Goal: Ask a question

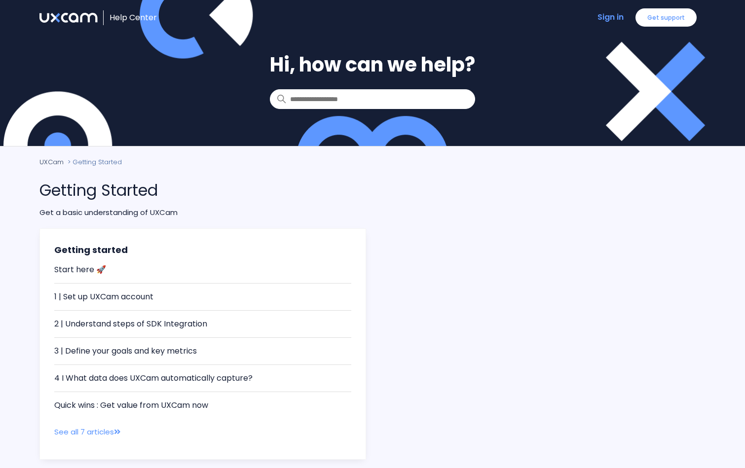
click at [675, 24] on link "Get support" at bounding box center [666, 17] width 61 height 18
click at [671, 18] on link "Get support" at bounding box center [666, 17] width 61 height 18
click at [641, 16] on link "Get support" at bounding box center [666, 17] width 61 height 18
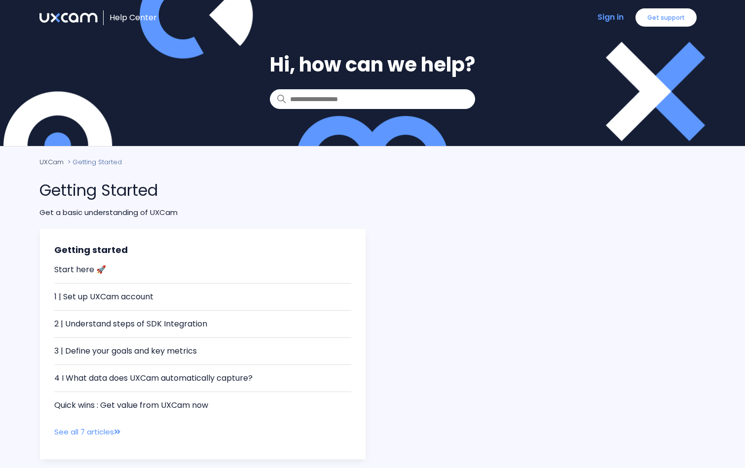
click at [641, 16] on link "Get support" at bounding box center [666, 17] width 61 height 18
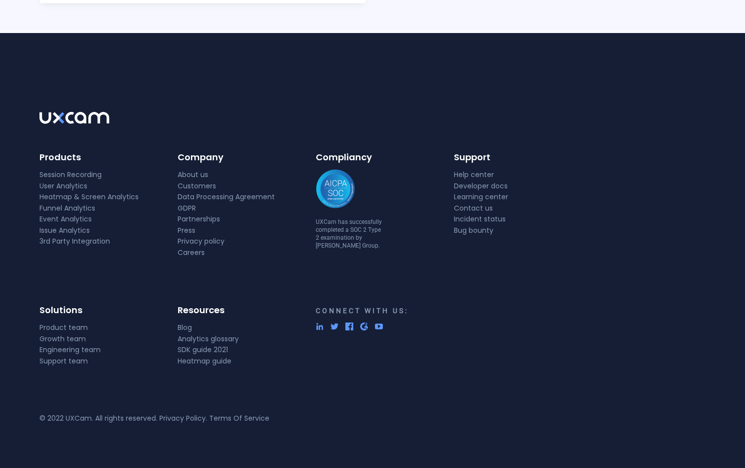
scroll to position [456, 0]
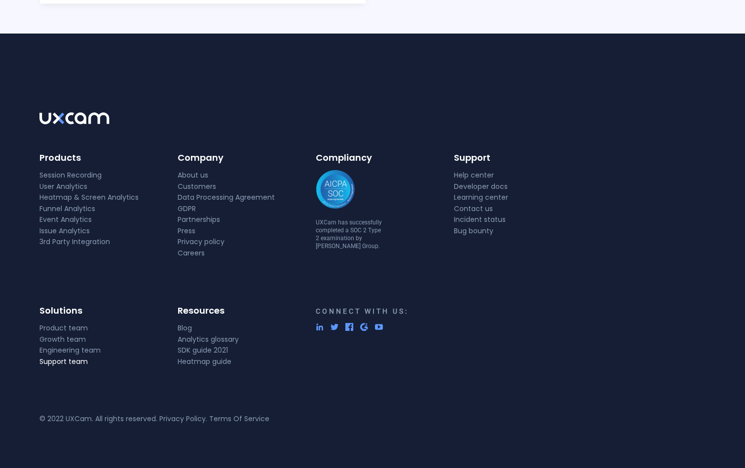
click at [74, 362] on link "Support team" at bounding box center [63, 362] width 48 height 10
click at [473, 186] on link "Developer docs" at bounding box center [481, 187] width 54 height 10
click at [477, 207] on link "Contact us" at bounding box center [473, 209] width 39 height 10
